Goal: Information Seeking & Learning: Learn about a topic

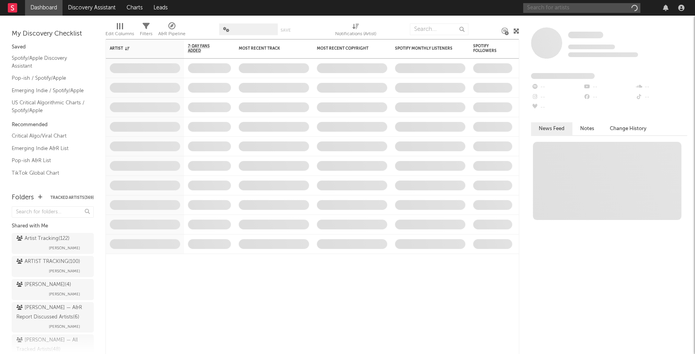
click at [554, 10] on input "text" at bounding box center [581, 8] width 117 height 10
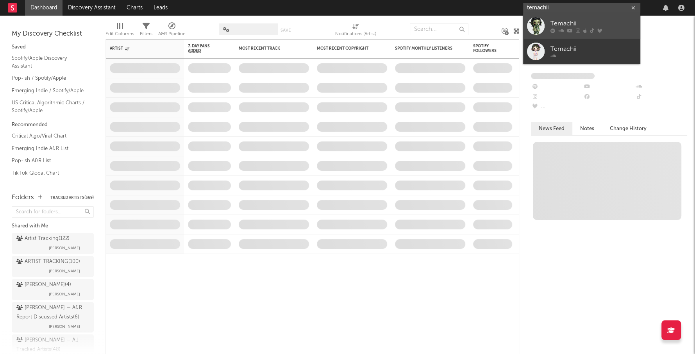
type input "temachii"
click at [566, 22] on div "Temachii" at bounding box center [594, 23] width 86 height 9
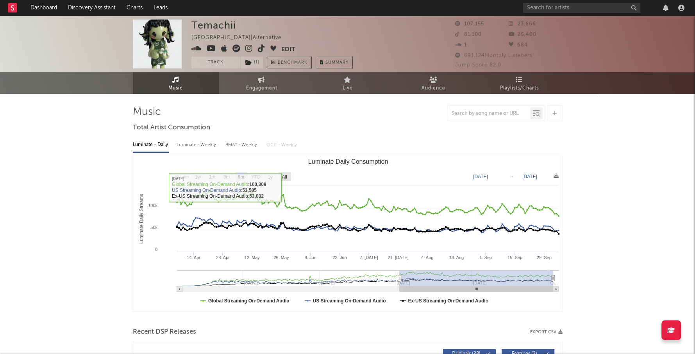
click at [283, 173] on rect "Luminate Daily Consumption" at bounding box center [285, 176] width 13 height 9
select select "All"
type input "[DATE]"
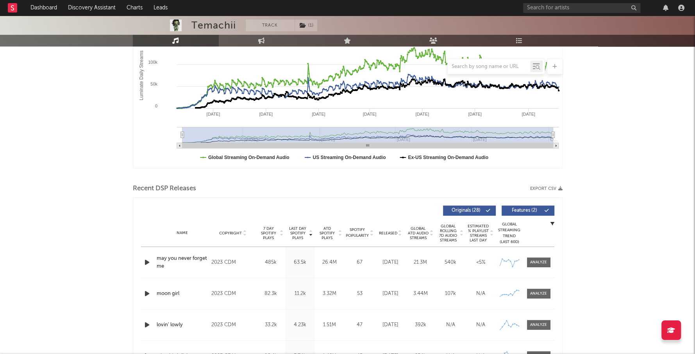
scroll to position [227, 0]
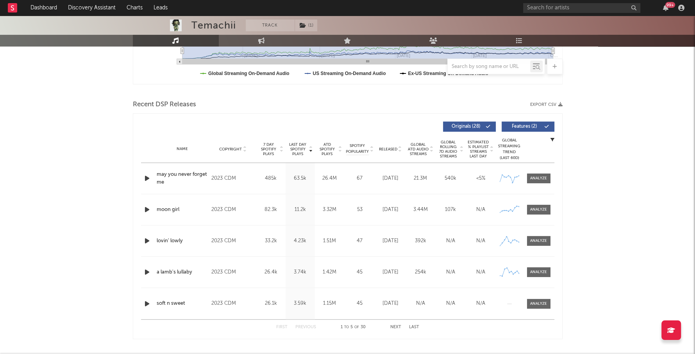
click at [393, 149] on span "Released" at bounding box center [388, 149] width 18 height 5
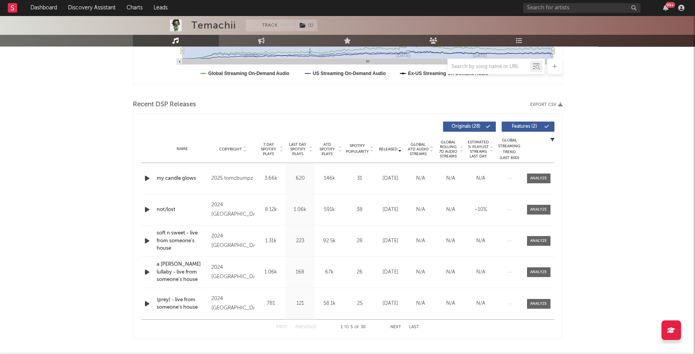
click at [396, 327] on button "Next" at bounding box center [395, 327] width 11 height 4
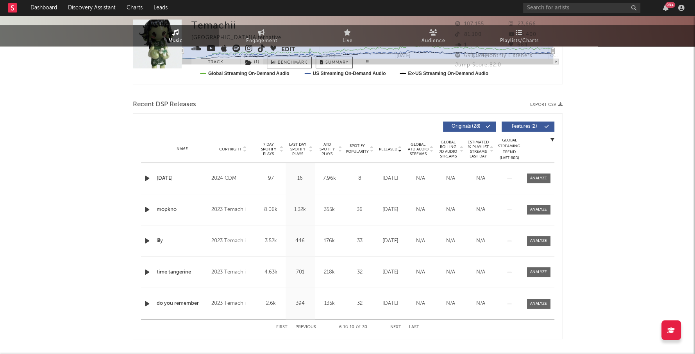
scroll to position [0, 0]
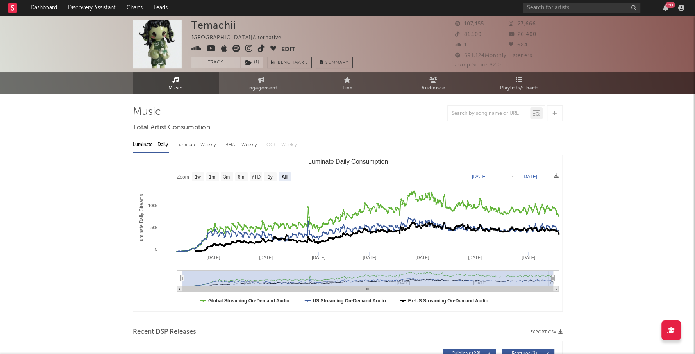
click at [247, 48] on icon at bounding box center [248, 49] width 7 height 8
